Goal: Find specific page/section: Find specific page/section

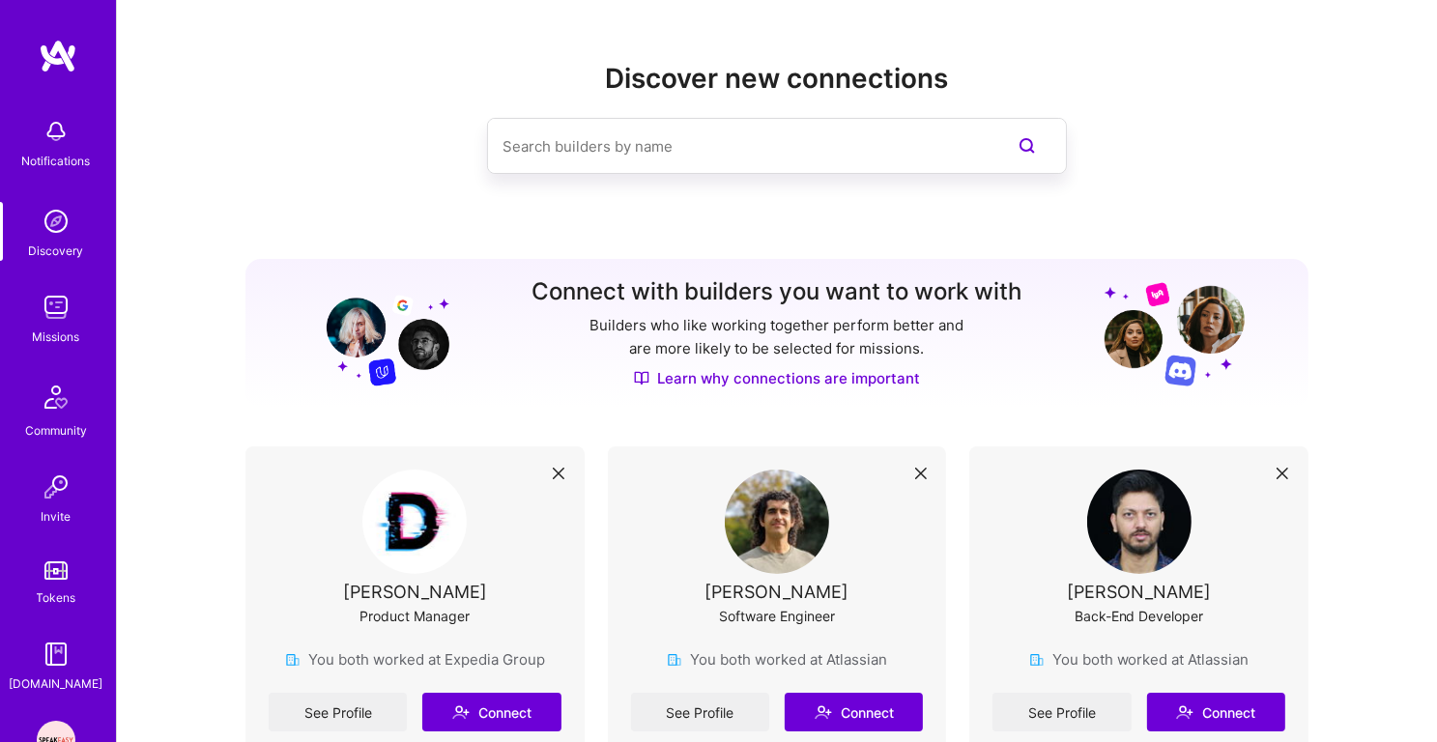
click at [37, 293] on link "Missions" at bounding box center [56, 317] width 120 height 59
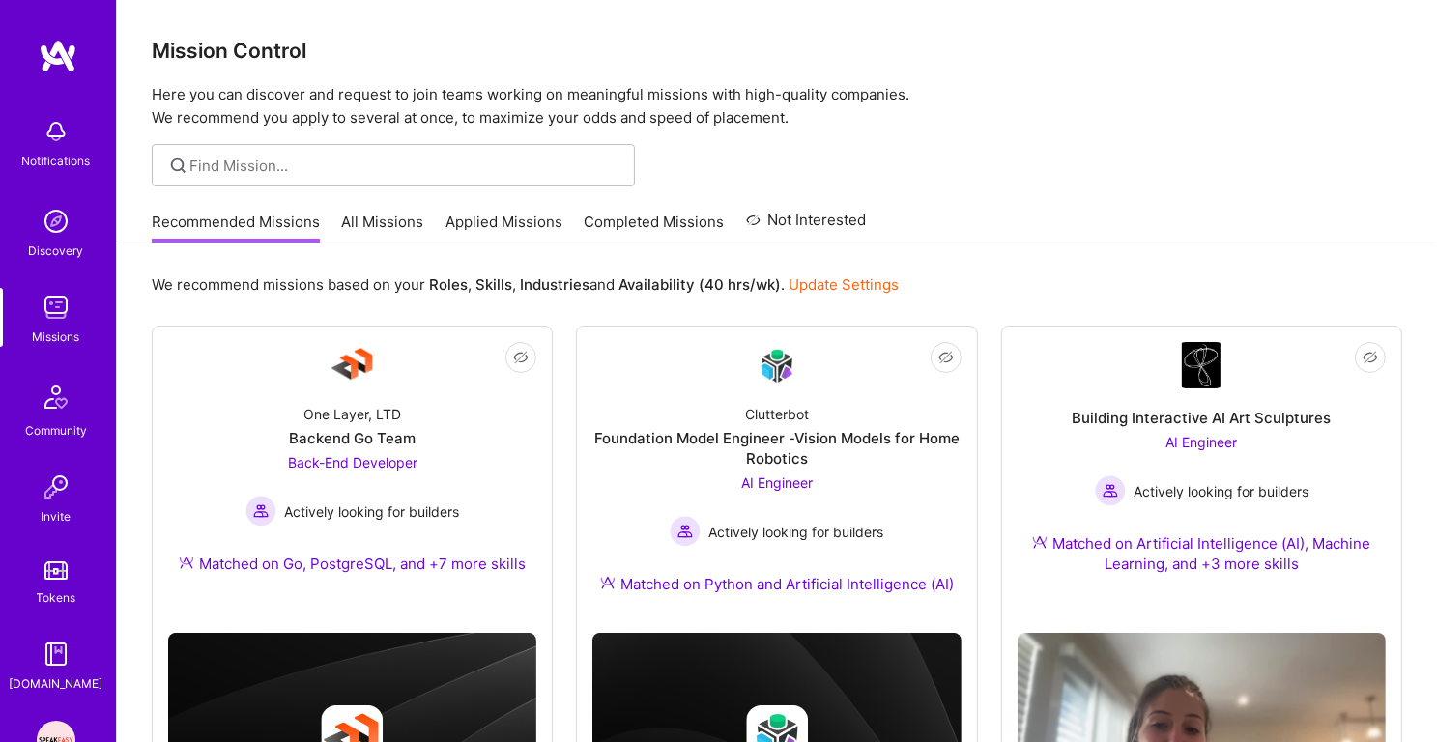
click at [500, 235] on link "Applied Missions" at bounding box center [503, 228] width 117 height 32
